Goal: Information Seeking & Learning: Check status

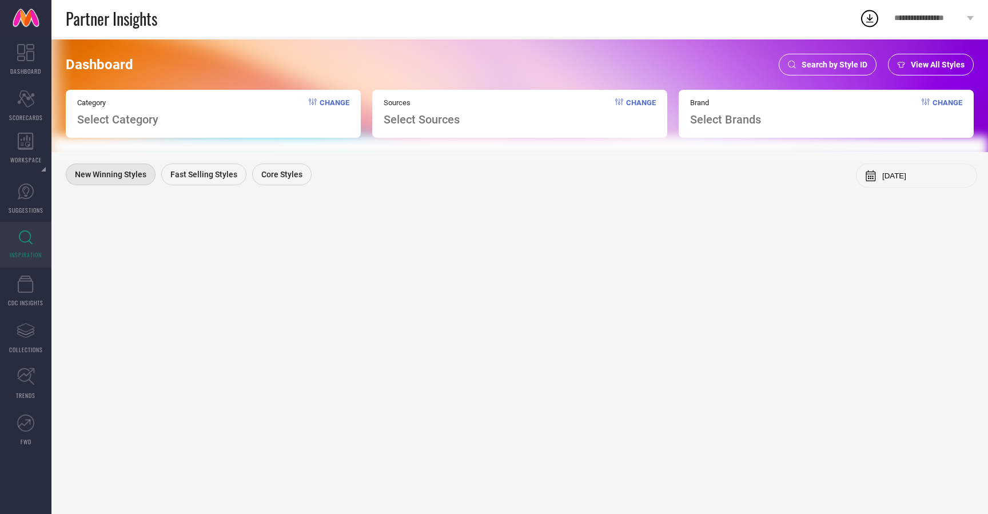
click at [828, 65] on span "Search by Style ID" at bounding box center [834, 64] width 66 height 9
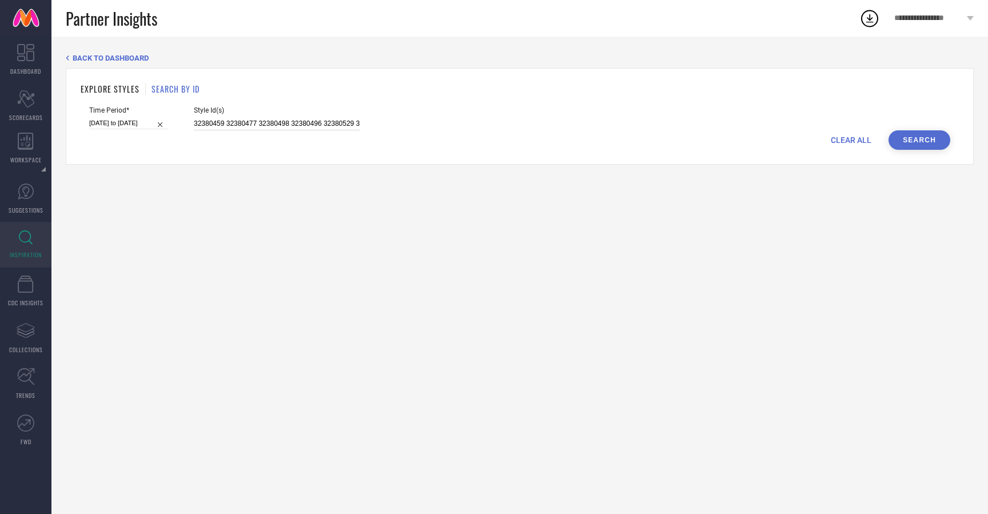
click at [309, 119] on input "32380459 32380477 32380498 32380496 32380529 32380484 32380521 32380487 3238046…" at bounding box center [277, 123] width 166 height 13
paste input
type input "32380459 32380477 32380498 32380496 32380529"
click at [471, 145] on div "CLEAR ALL Search" at bounding box center [519, 139] width 861 height 19
click at [923, 142] on button "Search" at bounding box center [919, 139] width 62 height 19
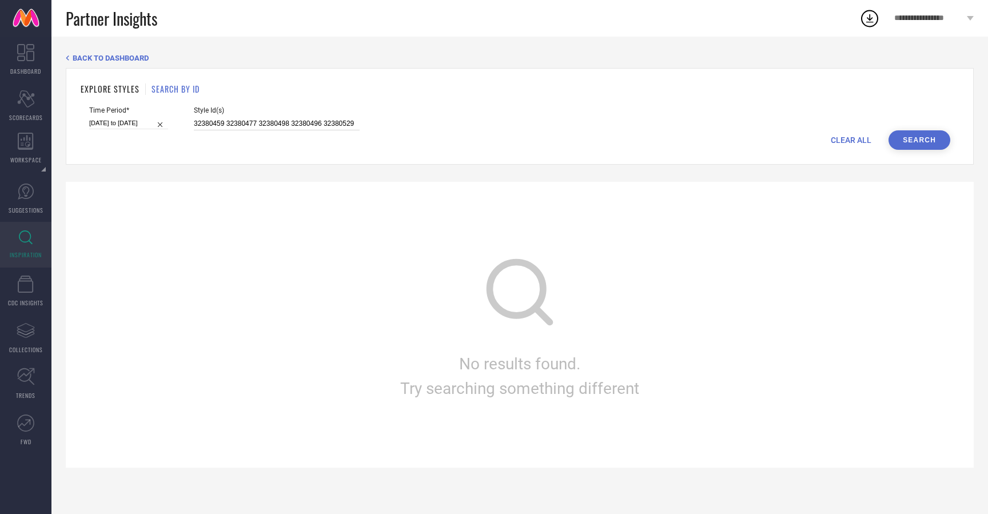
click at [263, 124] on input "32380459 32380477 32380498 32380496 32380529" at bounding box center [277, 123] width 166 height 13
paste input "32380459 32380477 32380498 32380496 32380529"
type input "32380459 32380477 32380498 32380496 32380529"
click at [546, 114] on div "Time Period* [DATE] to [DATE] Style Id(s) 32380459 32380477 32380498 32380496 3…" at bounding box center [519, 118] width 861 height 24
click at [917, 137] on button "Search" at bounding box center [919, 139] width 62 height 19
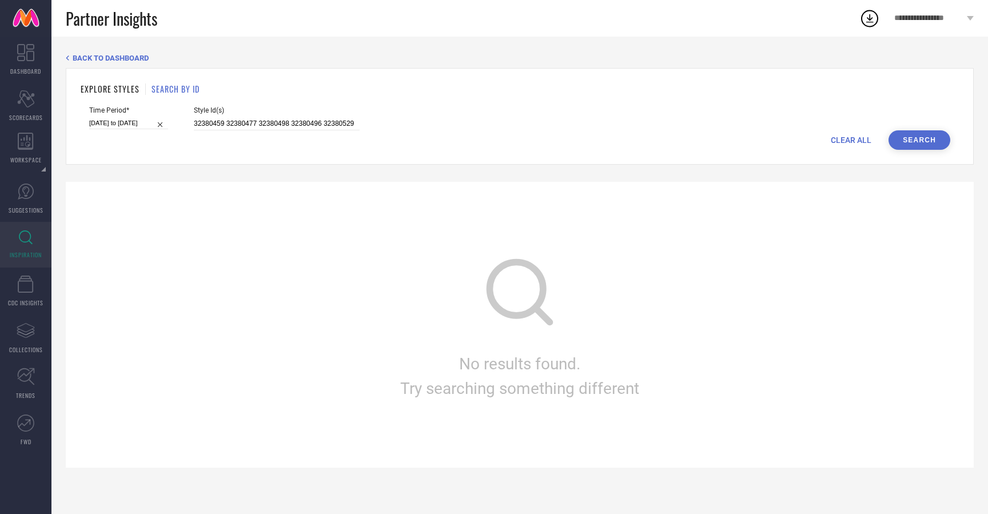
click at [106, 91] on h1 "EXPLORE STYLES" at bounding box center [110, 89] width 59 height 12
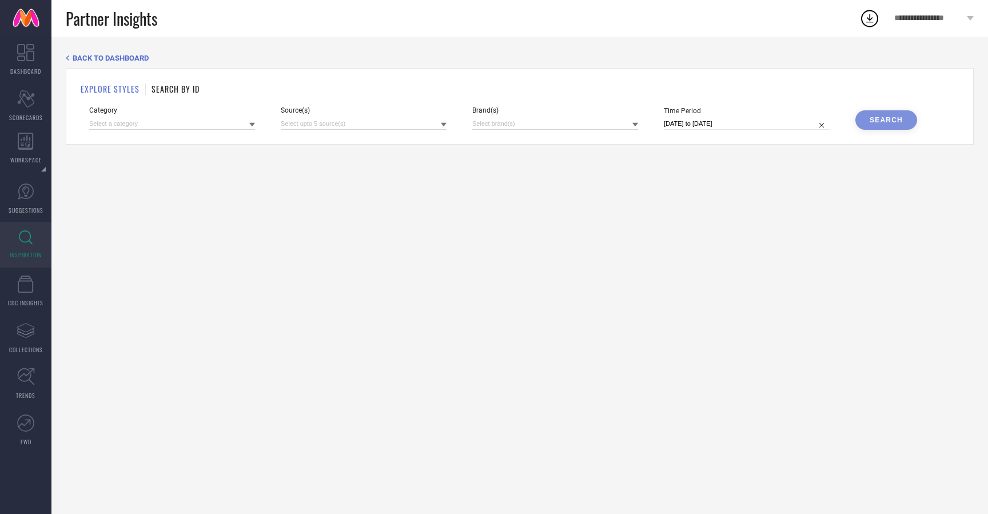
click at [183, 83] on h1 "SEARCH BY ID" at bounding box center [175, 89] width 48 height 12
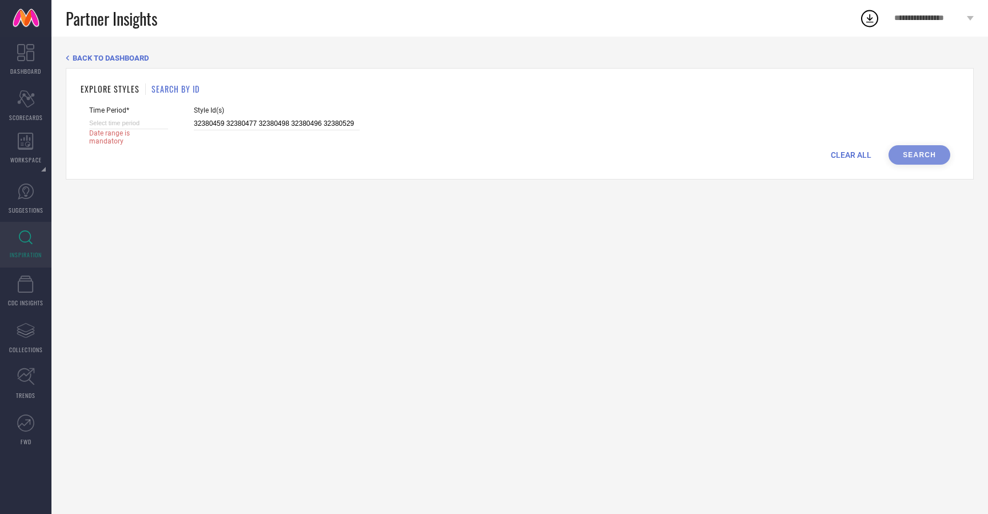
select select "9"
select select "2025"
select select "10"
select select "2025"
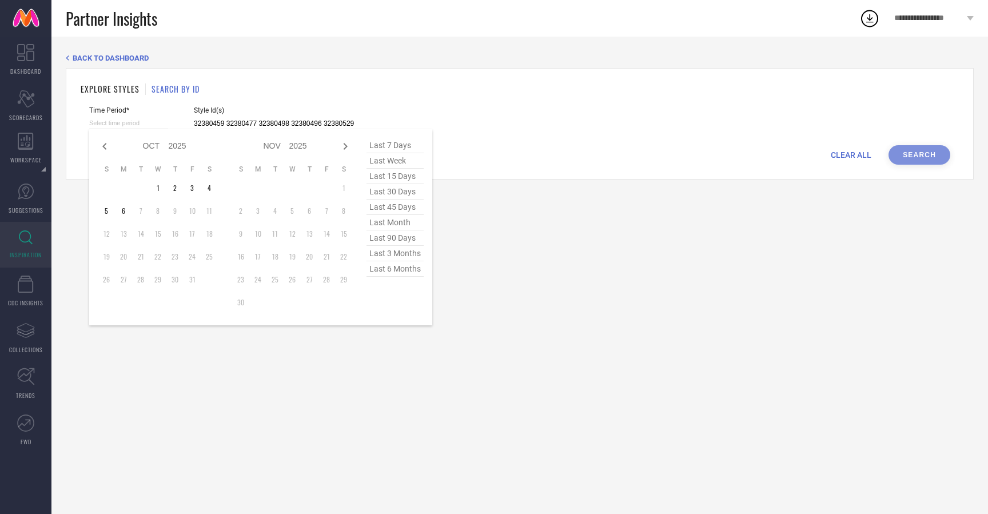
click at [133, 125] on input at bounding box center [128, 123] width 79 height 12
click at [401, 194] on span "last 30 days" at bounding box center [394, 191] width 57 height 15
type input "[DATE] to [DATE]"
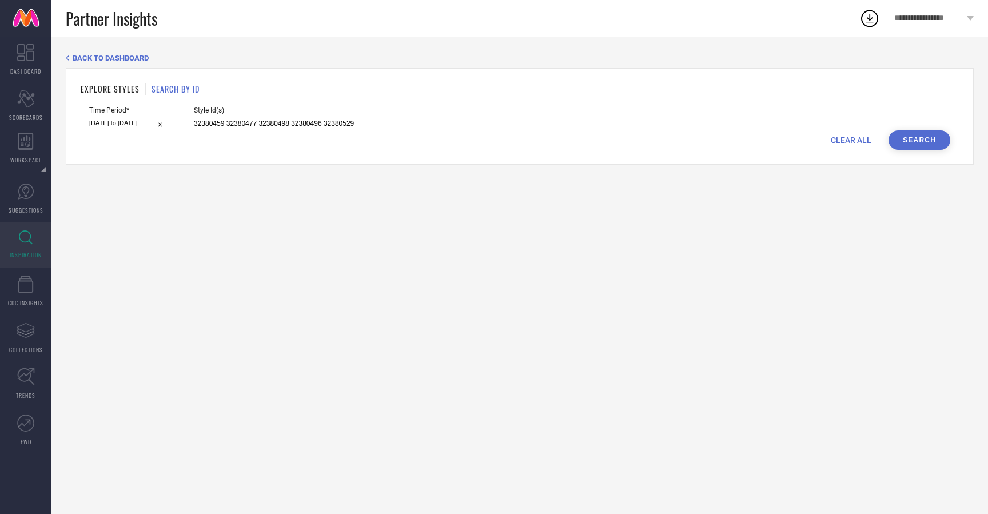
click at [915, 135] on button "Search" at bounding box center [919, 139] width 62 height 19
click at [211, 112] on span "Style Id(s)" at bounding box center [277, 110] width 166 height 8
click at [231, 122] on input "32380459 32380477 32380498 32380496 32380529" at bounding box center [277, 123] width 166 height 13
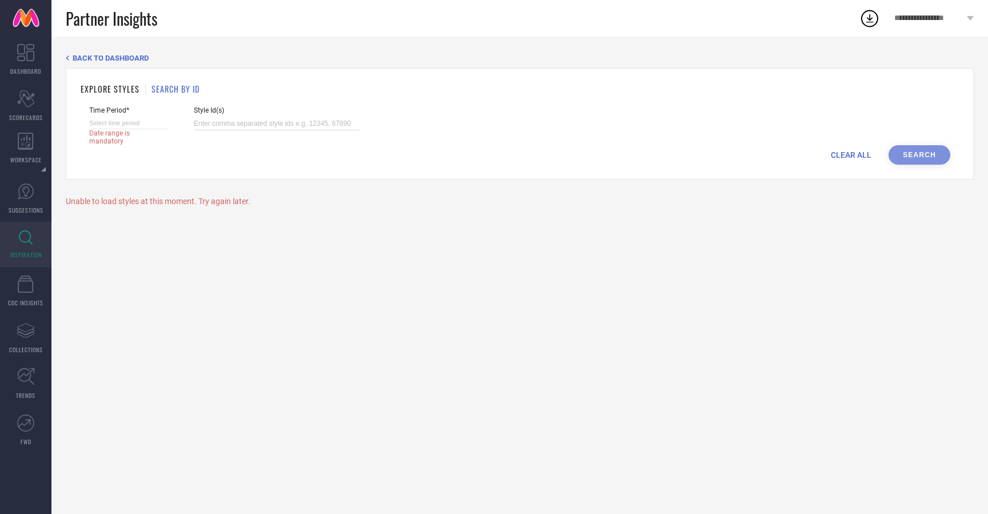
select select "9"
select select "2025"
select select "10"
select select "2025"
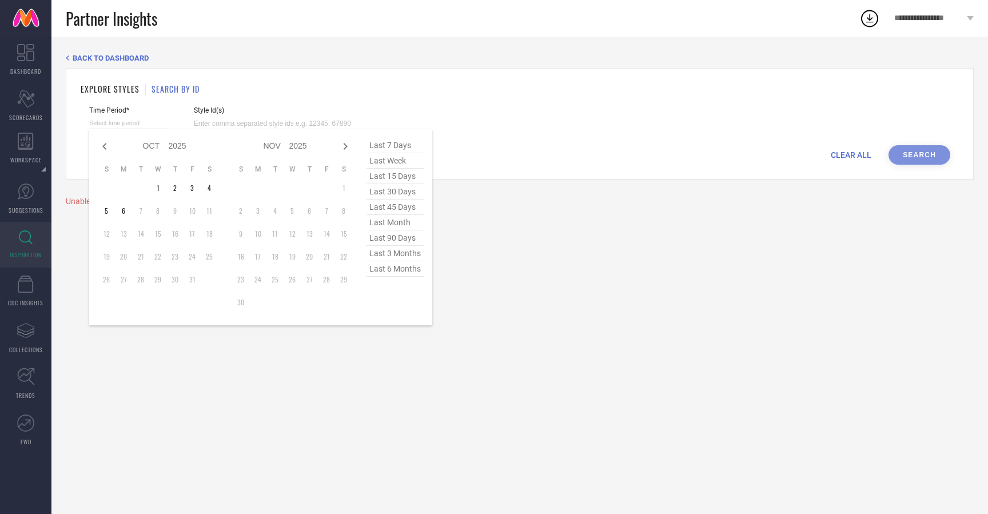
click at [130, 122] on input at bounding box center [128, 123] width 79 height 12
click at [403, 210] on span "last 45 days" at bounding box center [394, 206] width 57 height 15
type input "[DATE] to [DATE]"
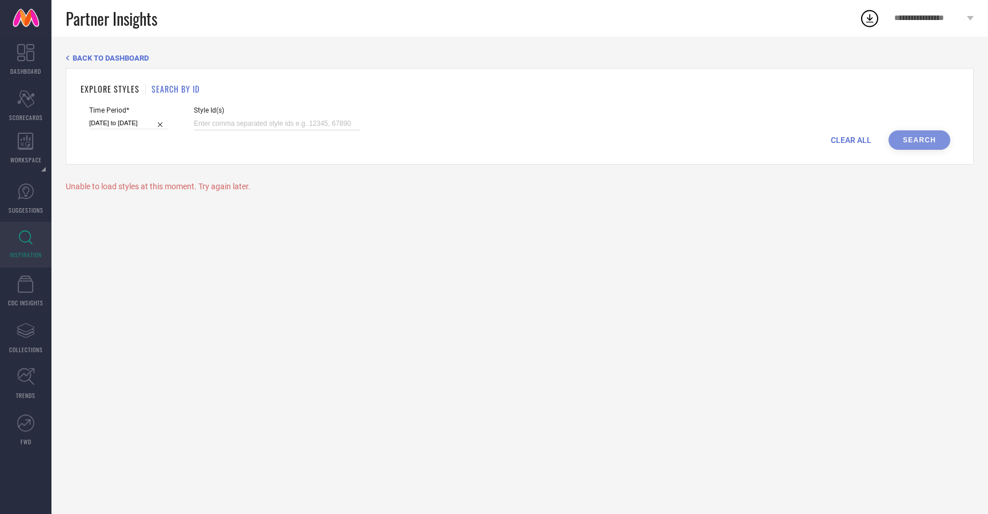
click at [278, 124] on input at bounding box center [277, 123] width 166 height 13
paste input "32380459 32380477 32380498 32380496 32380529"
type input "32380459 32380477 32380498 32380496 32380529"
click at [916, 138] on button "Search" at bounding box center [919, 139] width 62 height 19
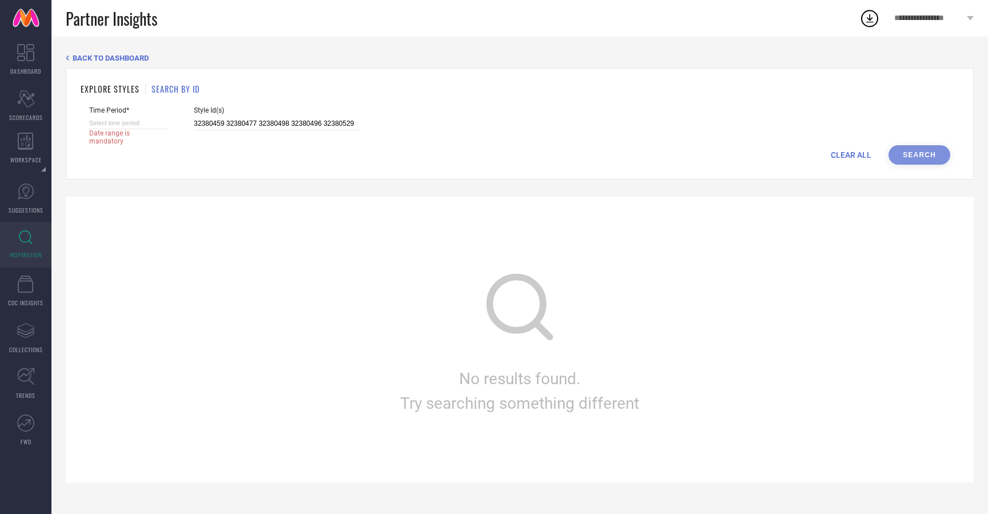
select select "9"
select select "2025"
select select "10"
select select "2025"
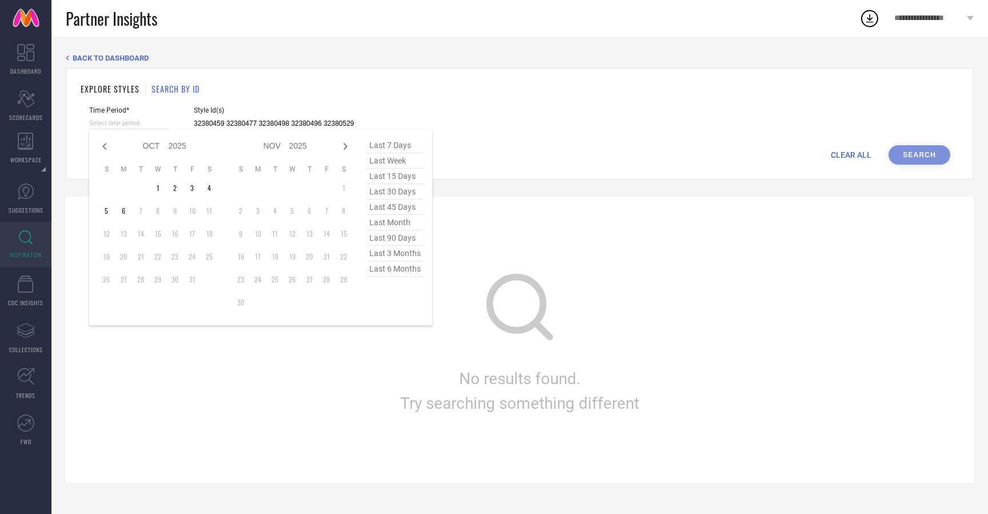
click at [146, 122] on input at bounding box center [128, 123] width 79 height 12
click at [401, 252] on span "last 3 months" at bounding box center [394, 253] width 57 height 15
type input "[DATE] to [DATE]"
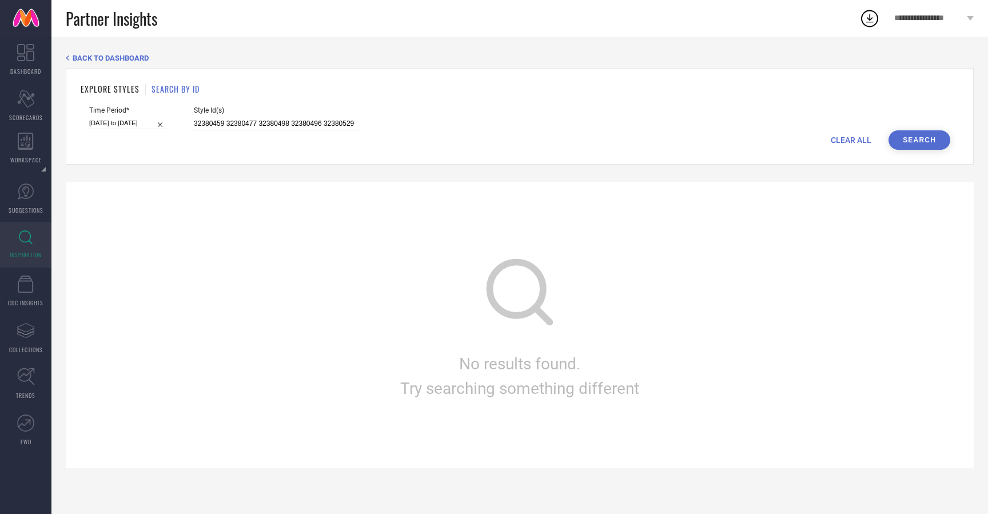
click at [909, 139] on button "Search" at bounding box center [919, 139] width 62 height 19
drag, startPoint x: 211, startPoint y: 121, endPoint x: 456, endPoint y: 138, distance: 245.3
click at [456, 138] on form "Time Period* [DATE] to [DATE] Style Id(s) 32380459 32380477 32380498 32380496 3…" at bounding box center [520, 127] width 878 height 43
type input "3238045"
click at [896, 141] on button "Search" at bounding box center [919, 139] width 62 height 19
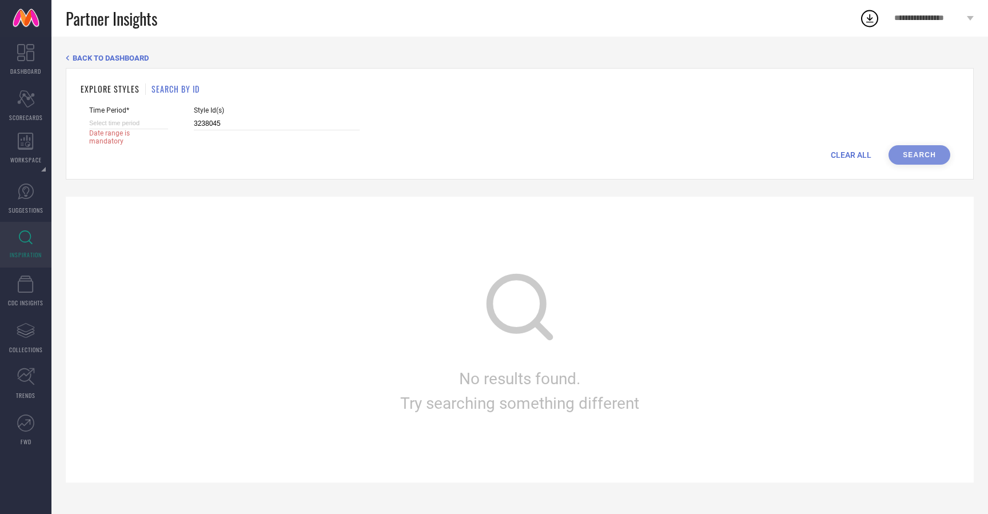
select select "9"
select select "2025"
select select "10"
select select "2025"
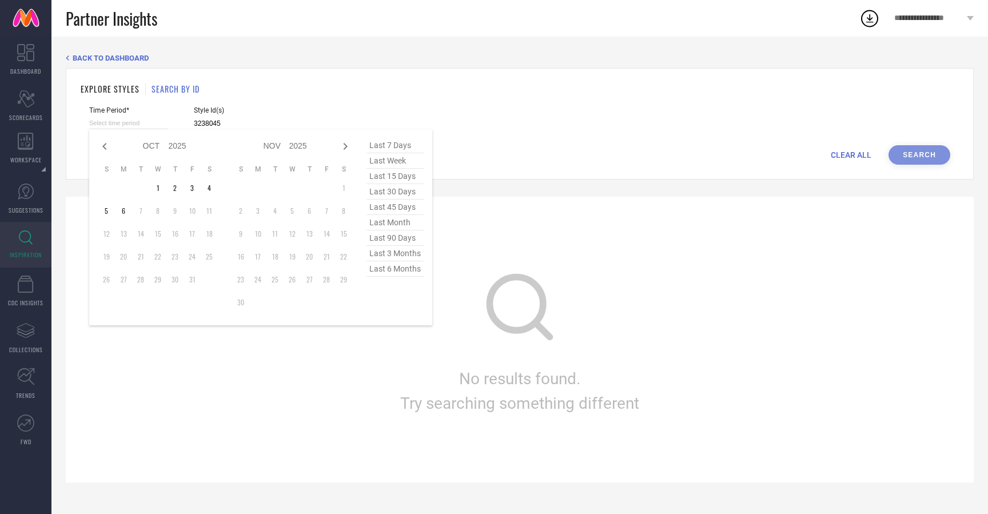
click at [148, 122] on input at bounding box center [128, 123] width 79 height 12
click at [393, 196] on span "last 30 days" at bounding box center [394, 191] width 57 height 15
type input "[DATE] to [DATE]"
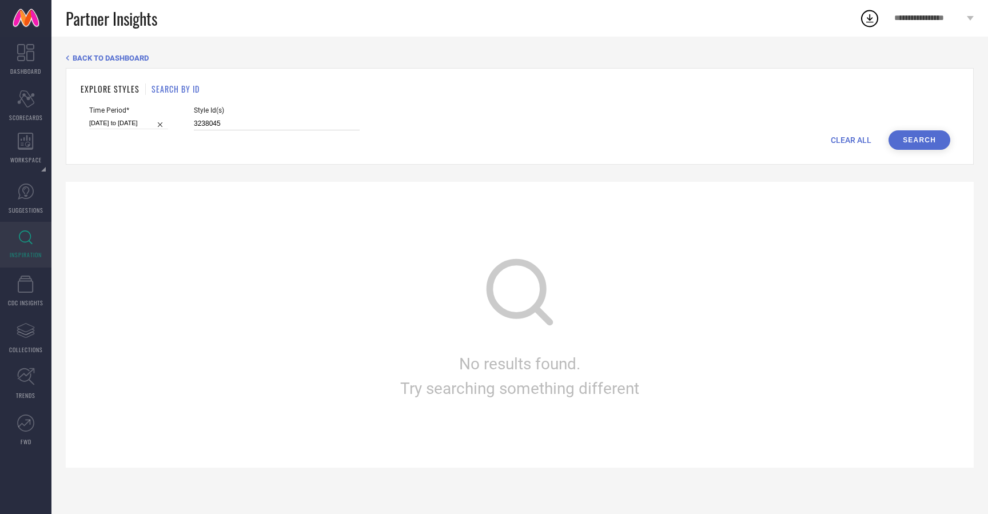
click at [289, 127] on input "3238045" at bounding box center [277, 123] width 166 height 13
paste input "9 32380477 32380498 32380496 32380529"
type input "32380459 32380477 32380498 32380496 32380529"
click at [915, 138] on button "Search" at bounding box center [919, 139] width 62 height 19
click at [17, 14] on link at bounding box center [25, 18] width 51 height 37
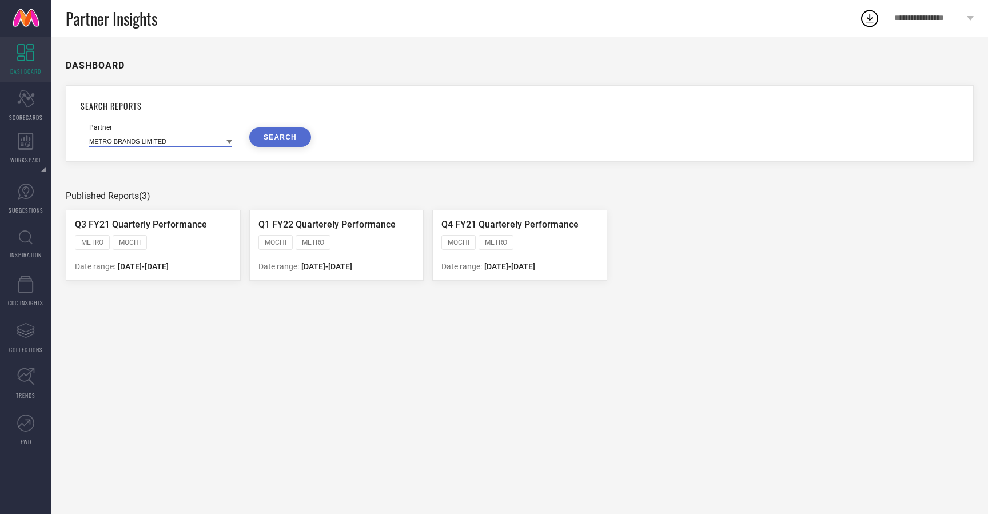
click at [213, 143] on input at bounding box center [160, 141] width 143 height 12
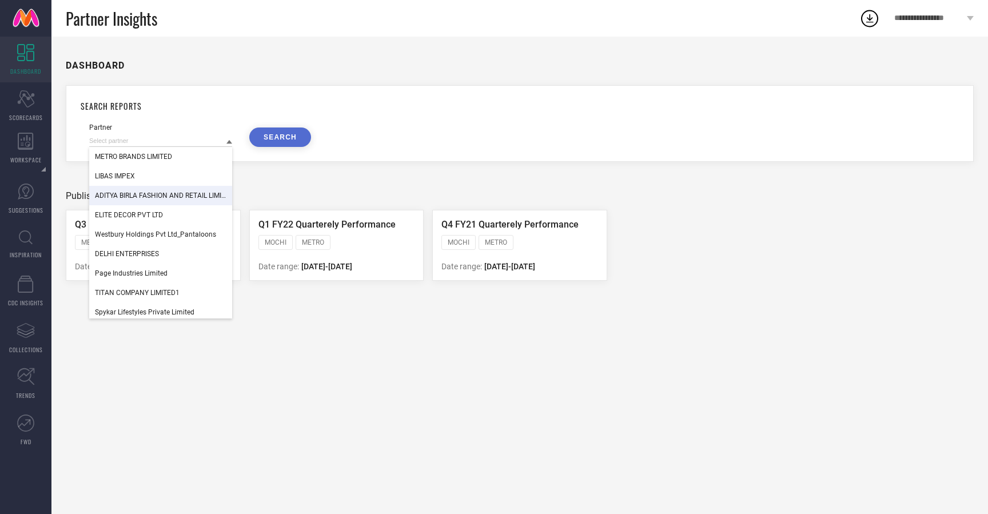
click at [161, 191] on div "ADITYA BIRLA FASHION AND RETAIL LIMITED (MADURA FASHION & LIFESTYLE DIVISION)" at bounding box center [160, 195] width 143 height 19
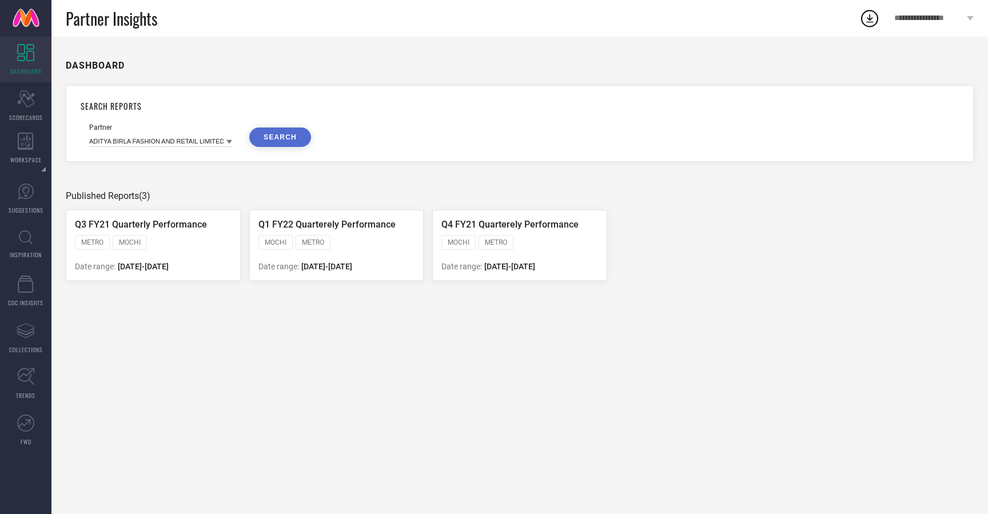
click at [275, 140] on button "SEARCH" at bounding box center [280, 136] width 62 height 19
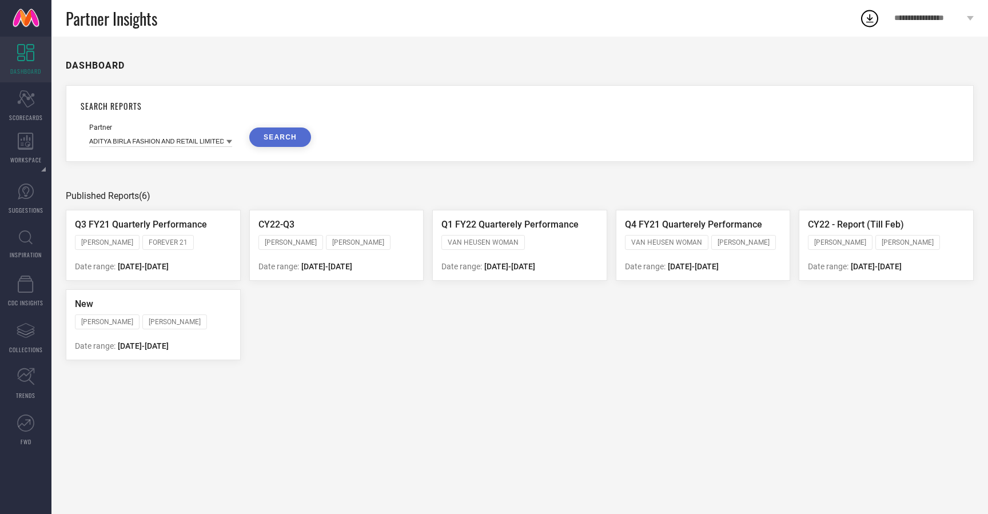
click at [28, 17] on link at bounding box center [25, 18] width 51 height 37
